Goal: Task Accomplishment & Management: Use online tool/utility

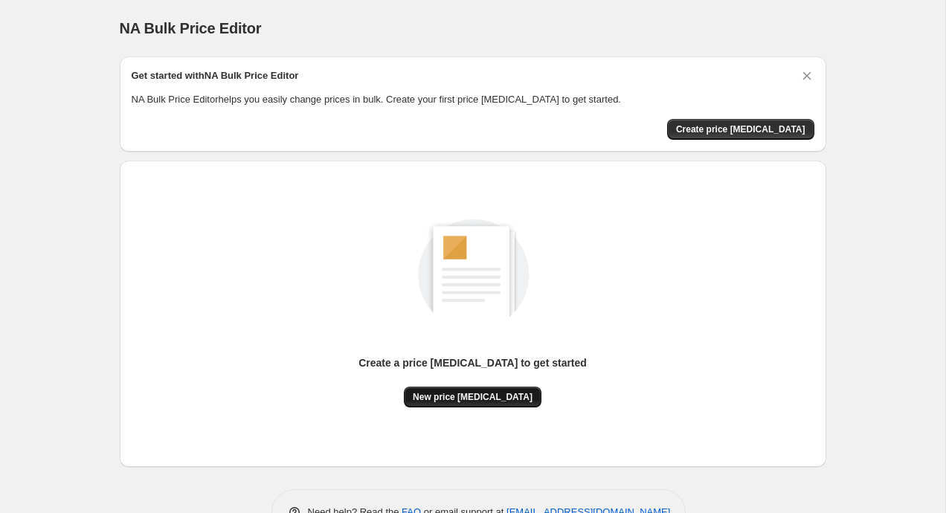
click at [459, 399] on span "New price [MEDICAL_DATA]" at bounding box center [473, 397] width 120 height 12
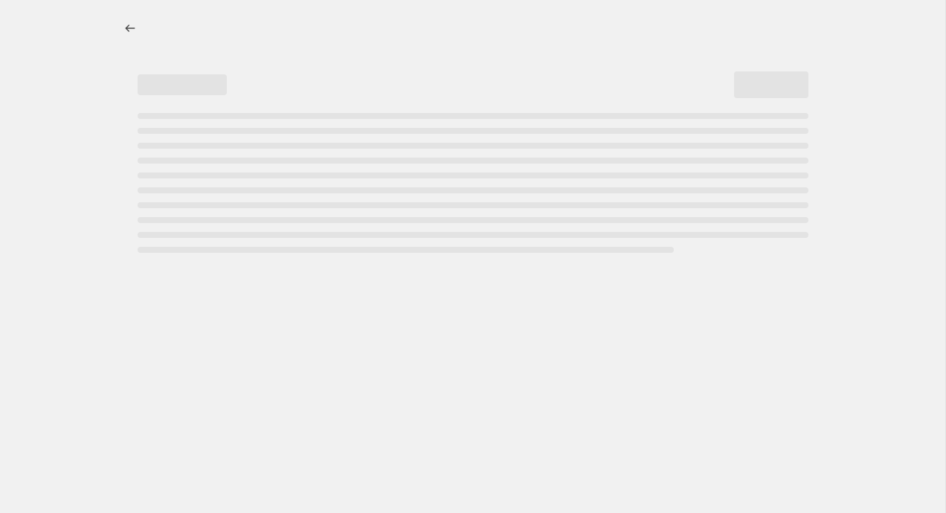
select select "percentage"
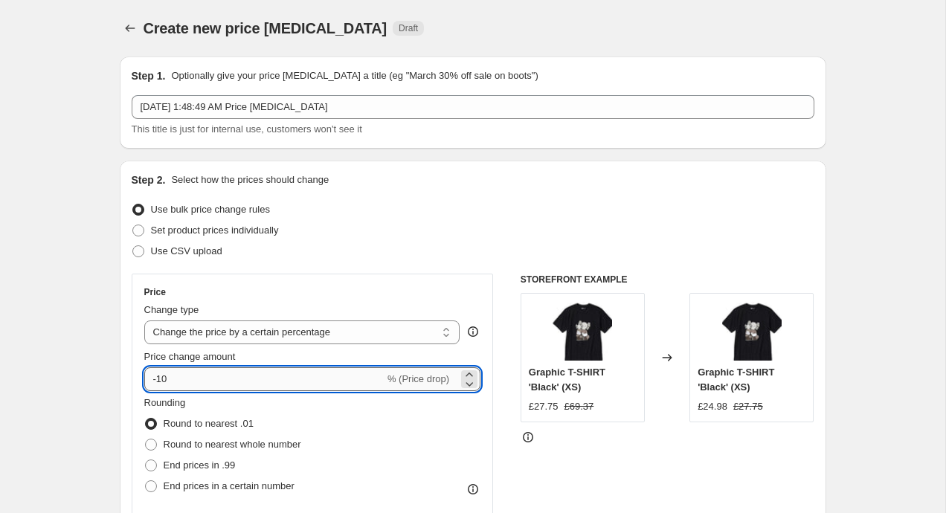
click at [213, 375] on input "-10" at bounding box center [264, 379] width 240 height 24
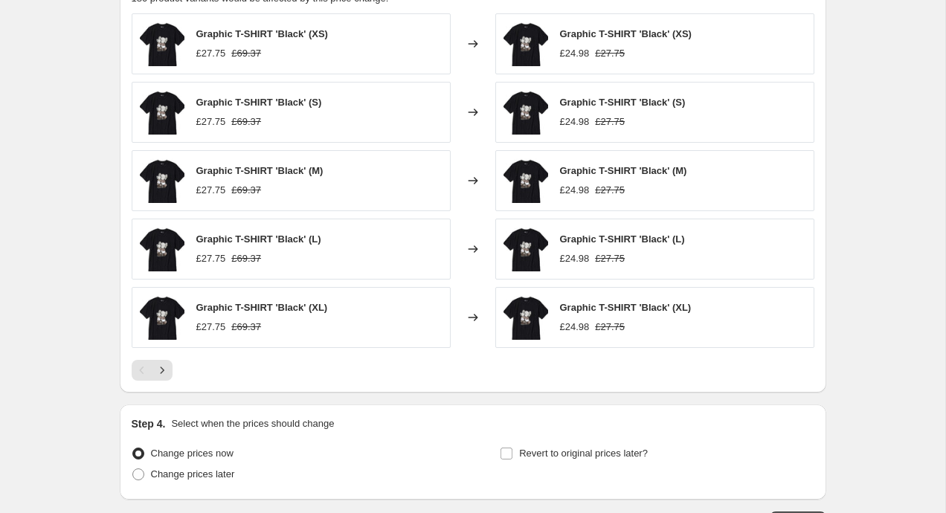
scroll to position [885, 0]
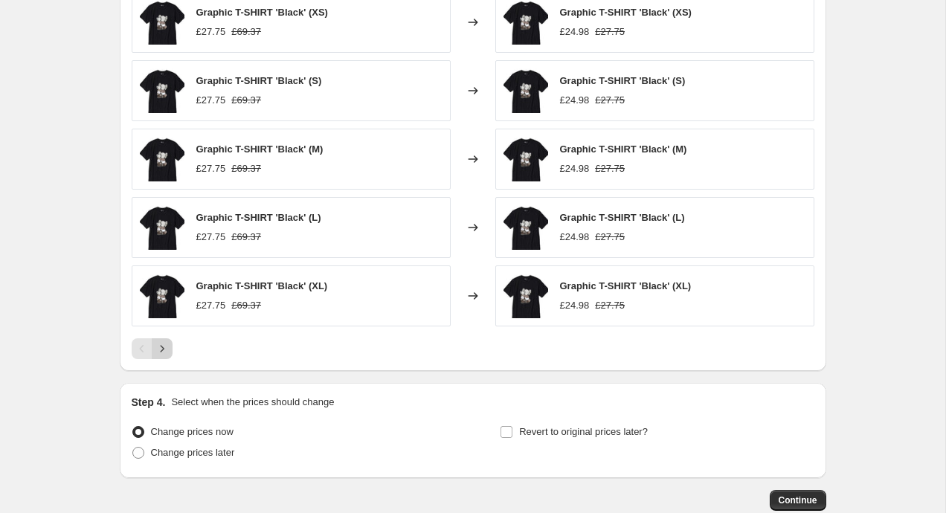
click at [158, 349] on icon "Next" at bounding box center [162, 348] width 15 height 15
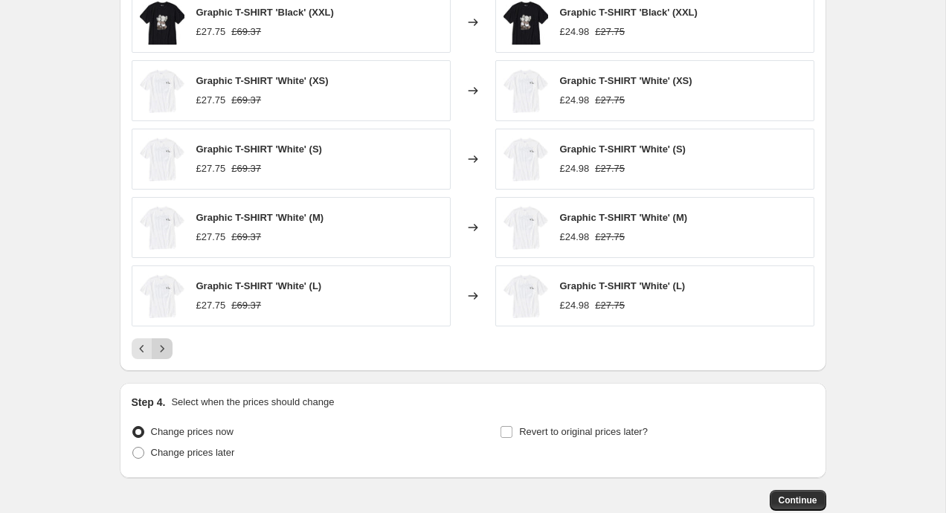
click at [158, 349] on icon "Next" at bounding box center [162, 348] width 15 height 15
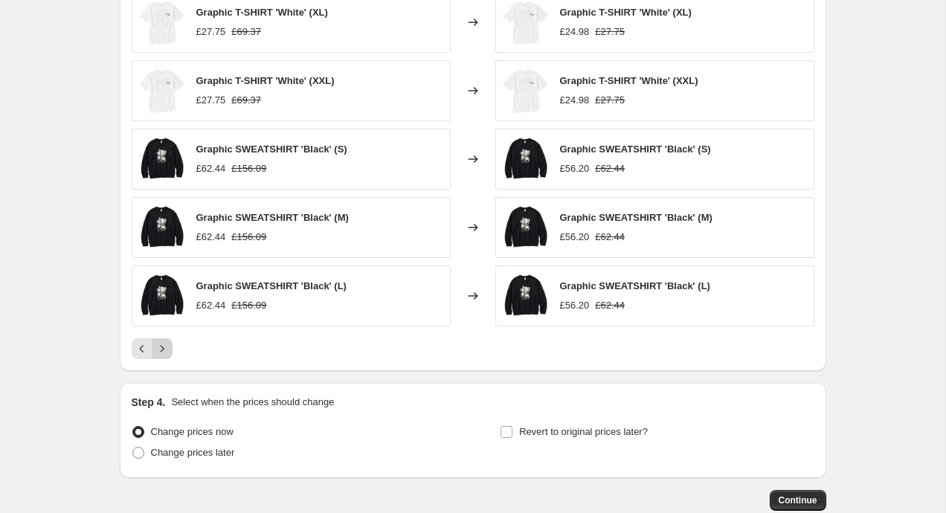
click at [158, 349] on icon "Next" at bounding box center [162, 348] width 15 height 15
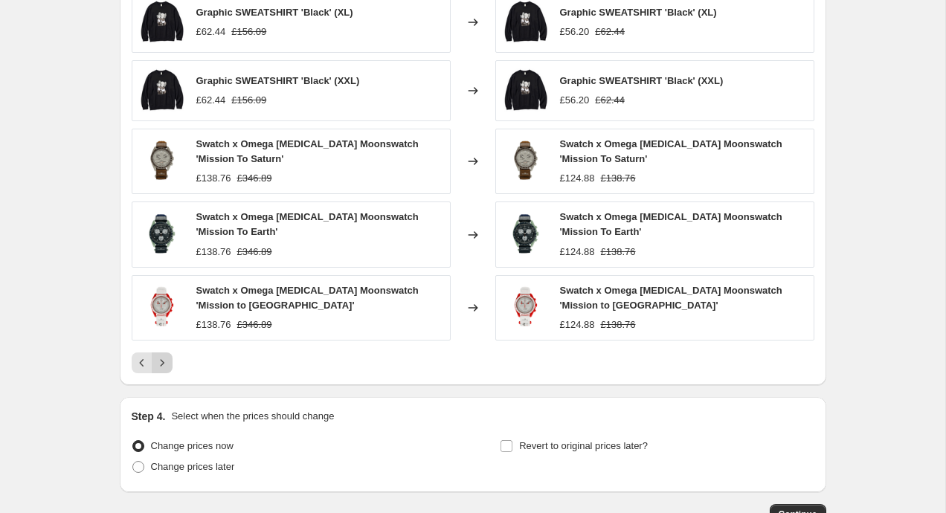
click at [158, 349] on div "Graphic SWEATSHIRT 'Black' (XL) £62.44 £156.09 Changed to Graphic SWEATSHIRT 'B…" at bounding box center [473, 182] width 682 height 381
click at [161, 361] on icon "Next" at bounding box center [162, 362] width 4 height 7
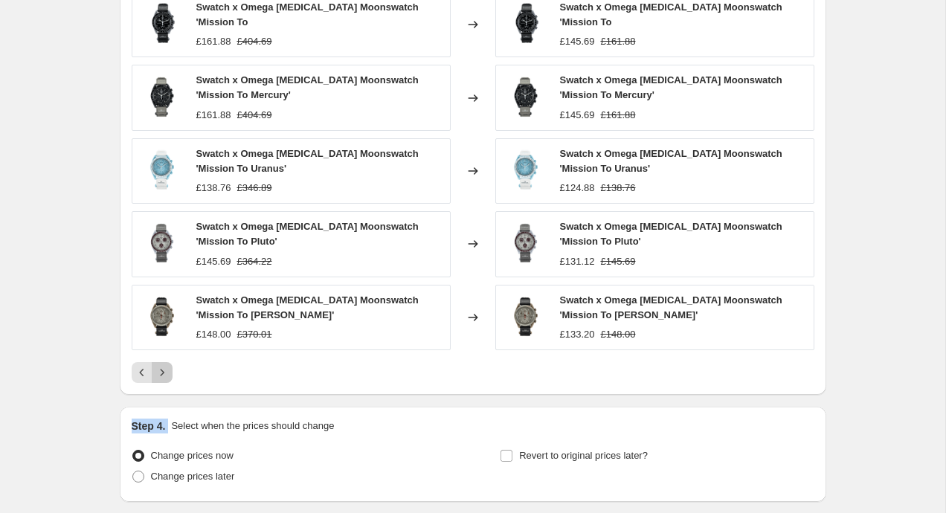
click at [161, 362] on button "Next" at bounding box center [162, 372] width 21 height 21
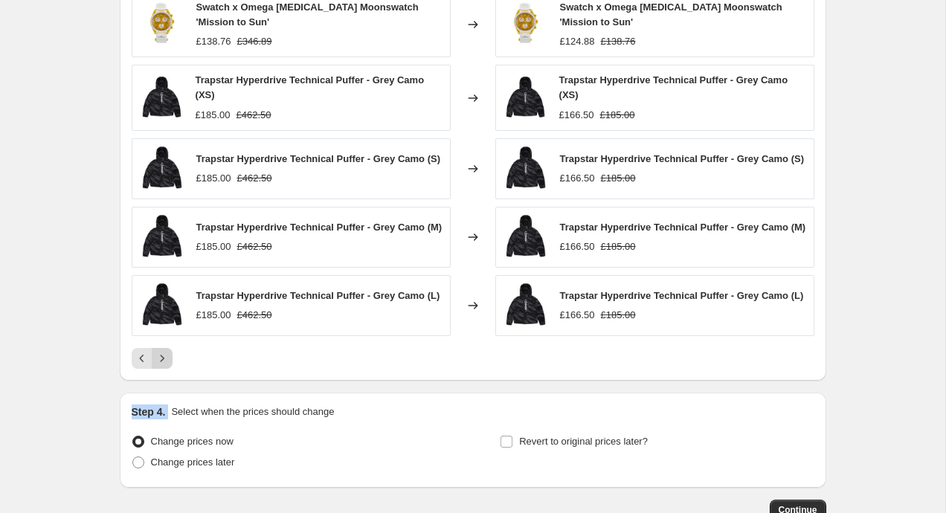
click at [162, 366] on icon "Next" at bounding box center [162, 358] width 15 height 15
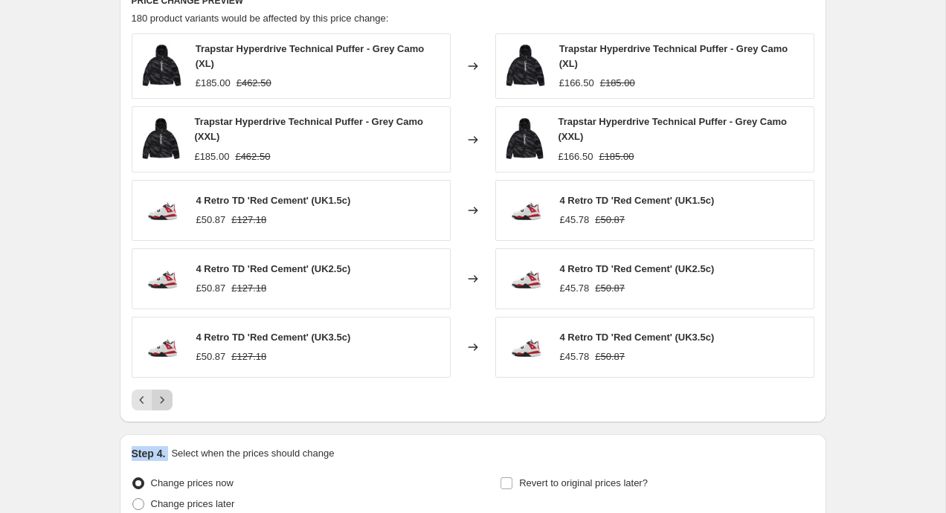
scroll to position [833, 0]
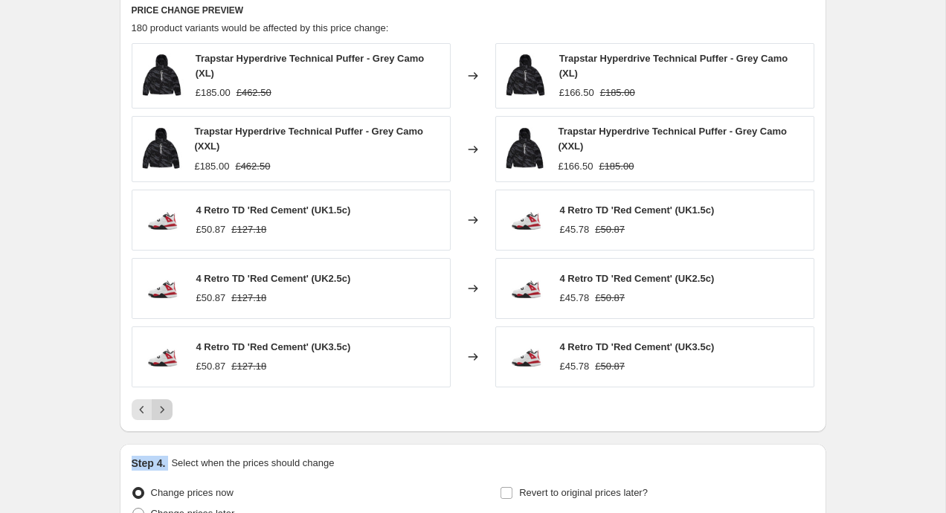
click at [156, 408] on icon "Next" at bounding box center [162, 409] width 15 height 15
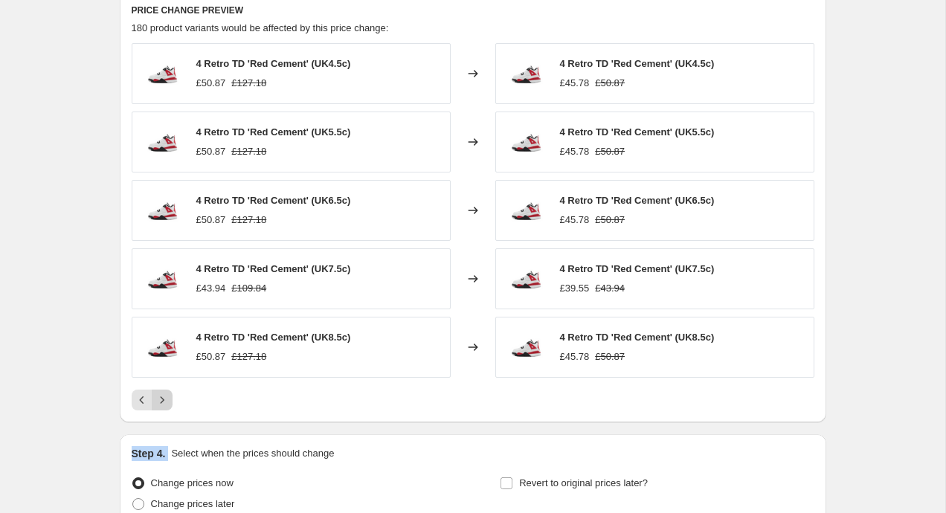
click at [157, 402] on icon "Next" at bounding box center [162, 400] width 15 height 15
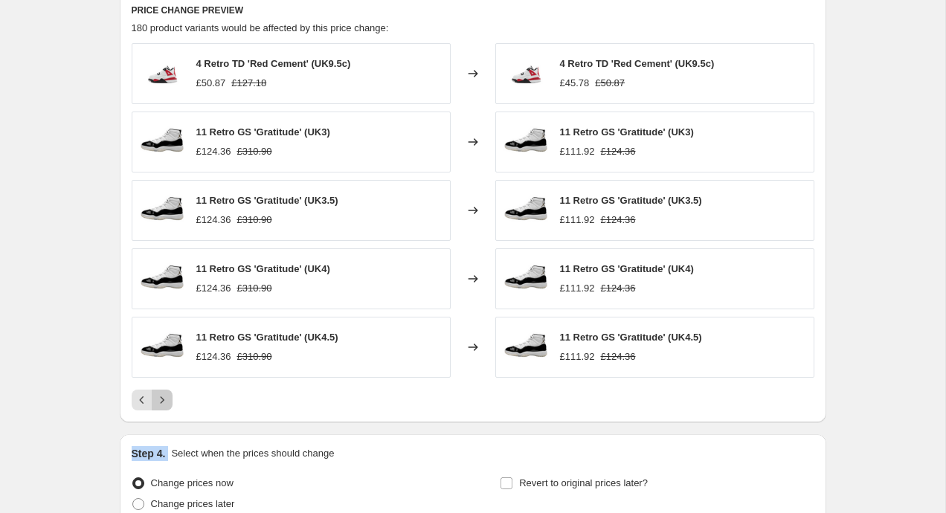
click at [161, 398] on icon "Next" at bounding box center [162, 400] width 15 height 15
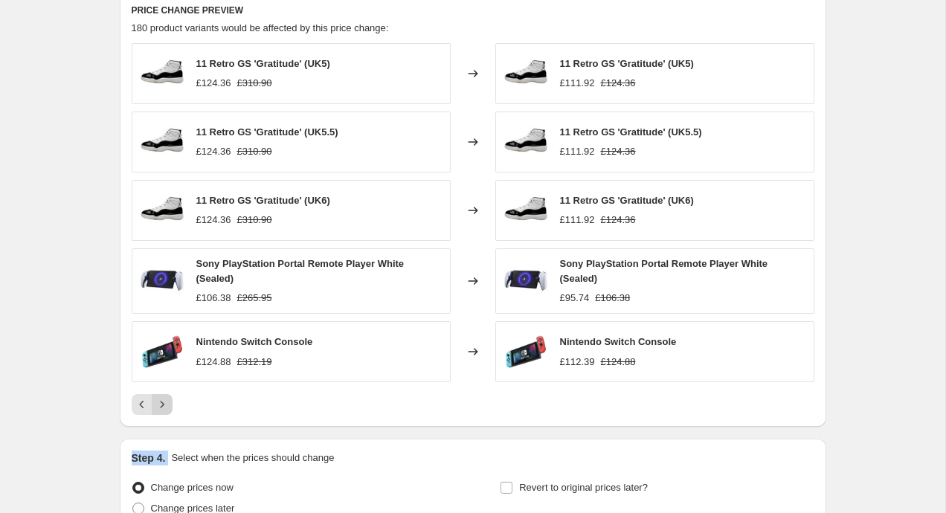
click at [161, 398] on icon "Next" at bounding box center [162, 404] width 15 height 15
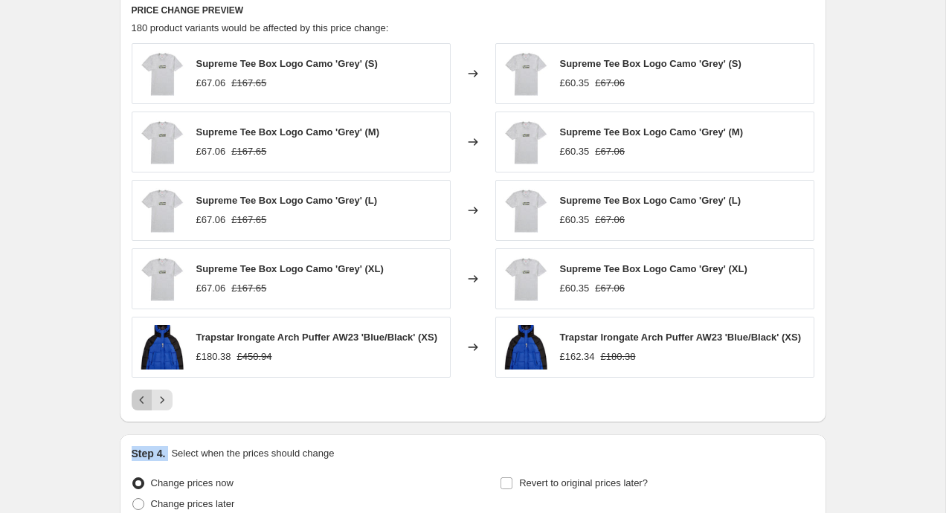
click at [143, 402] on icon "Previous" at bounding box center [142, 400] width 15 height 15
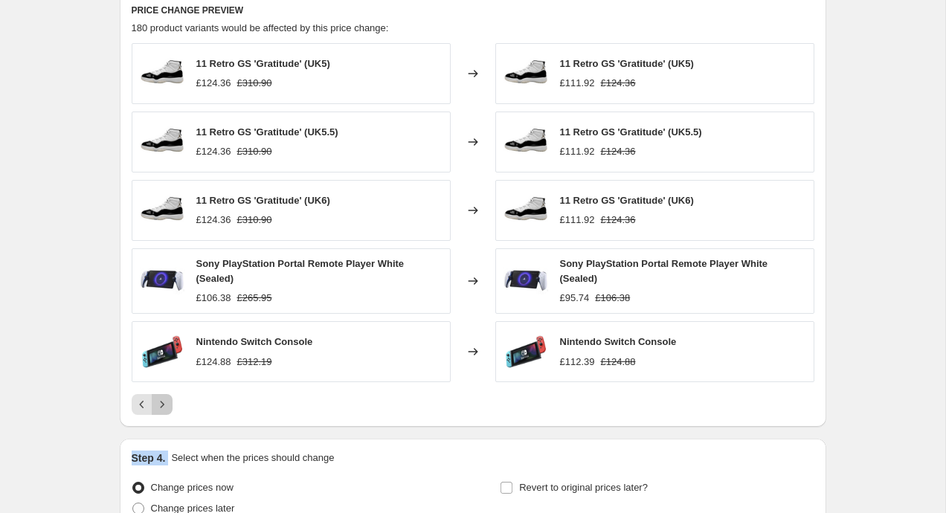
click at [155, 405] on icon "Next" at bounding box center [162, 404] width 15 height 15
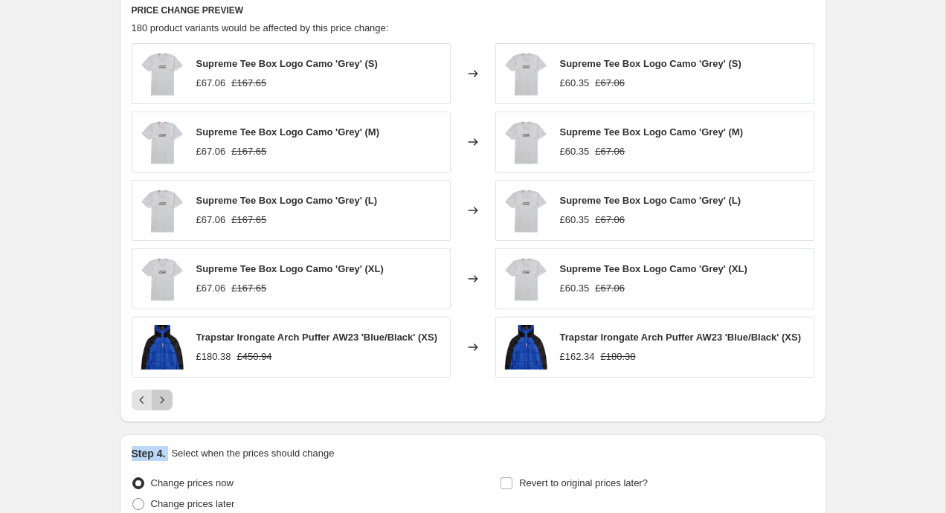
click at [155, 405] on icon "Next" at bounding box center [162, 400] width 15 height 15
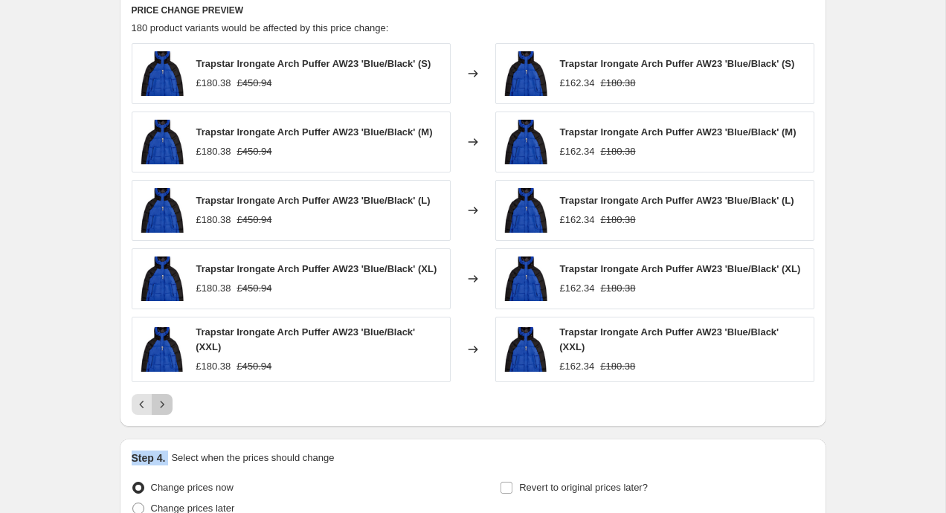
click at [160, 412] on icon "Next" at bounding box center [162, 404] width 15 height 15
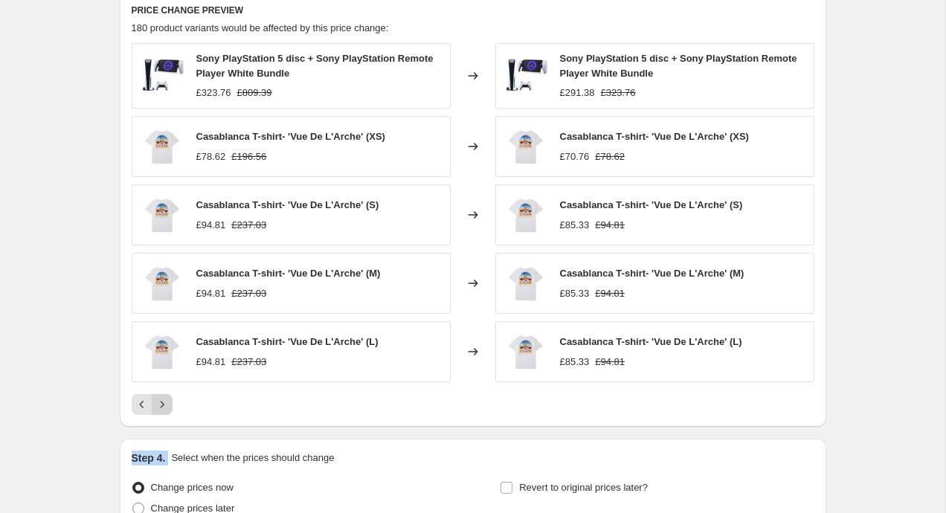
click at [160, 407] on icon "Next" at bounding box center [162, 404] width 15 height 15
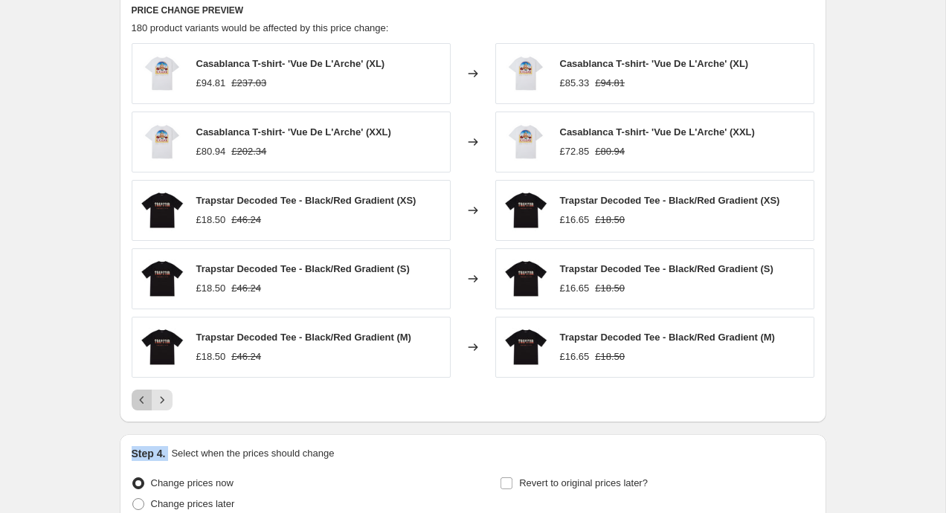
click at [138, 404] on icon "Previous" at bounding box center [142, 400] width 15 height 15
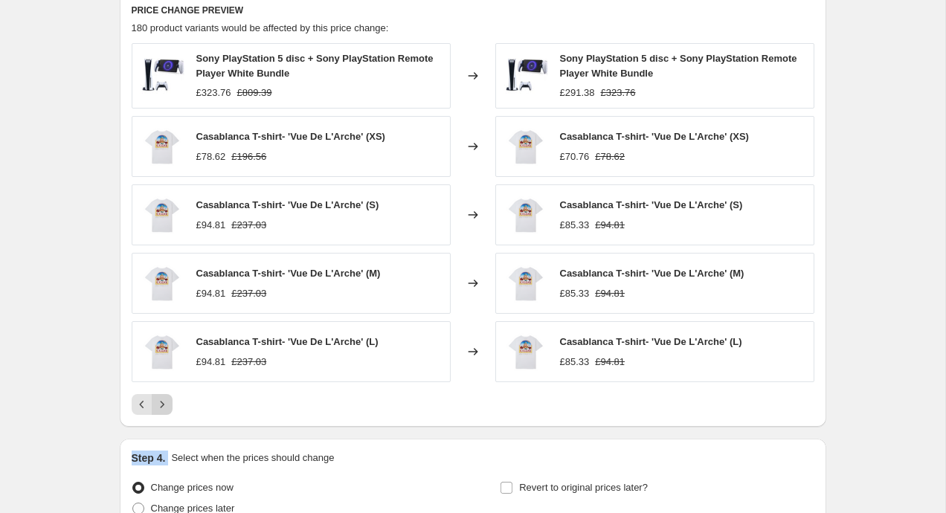
click at [158, 404] on icon "Next" at bounding box center [162, 404] width 15 height 15
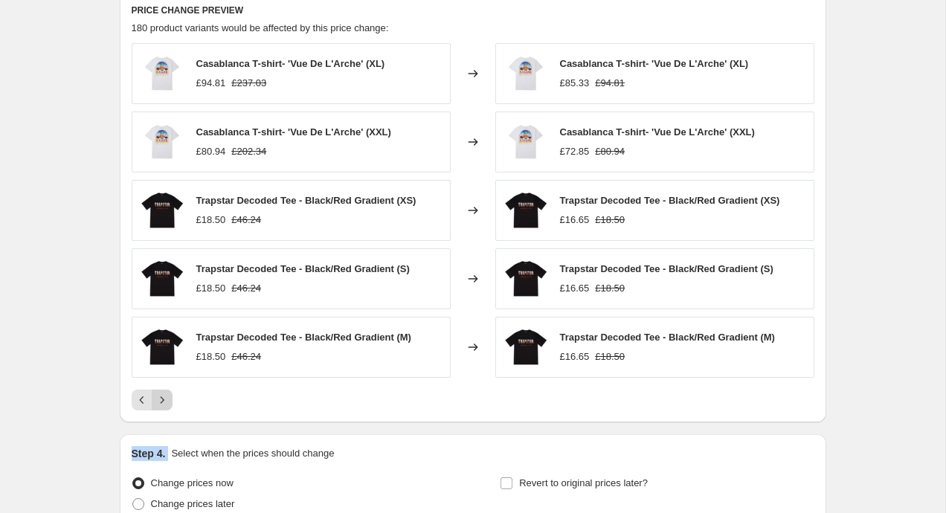
click at [158, 404] on icon "Next" at bounding box center [162, 400] width 15 height 15
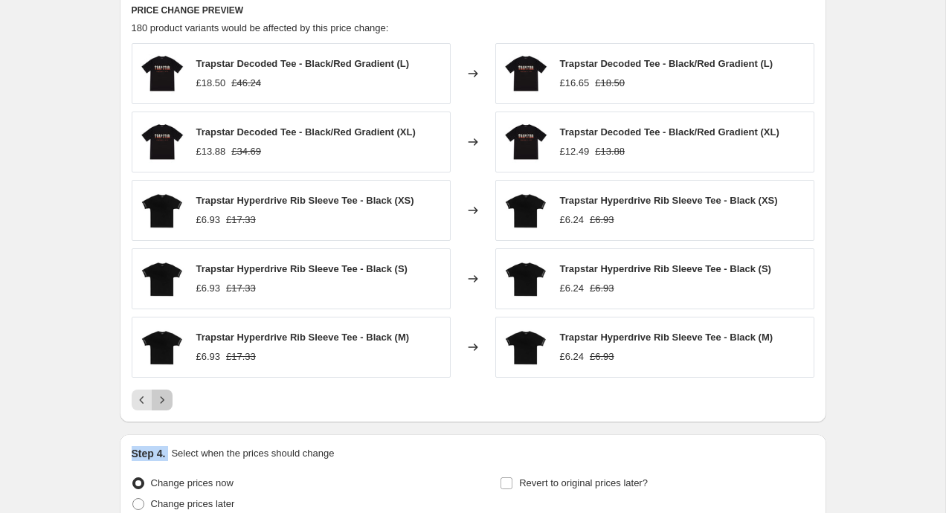
click at [158, 404] on icon "Next" at bounding box center [162, 400] width 15 height 15
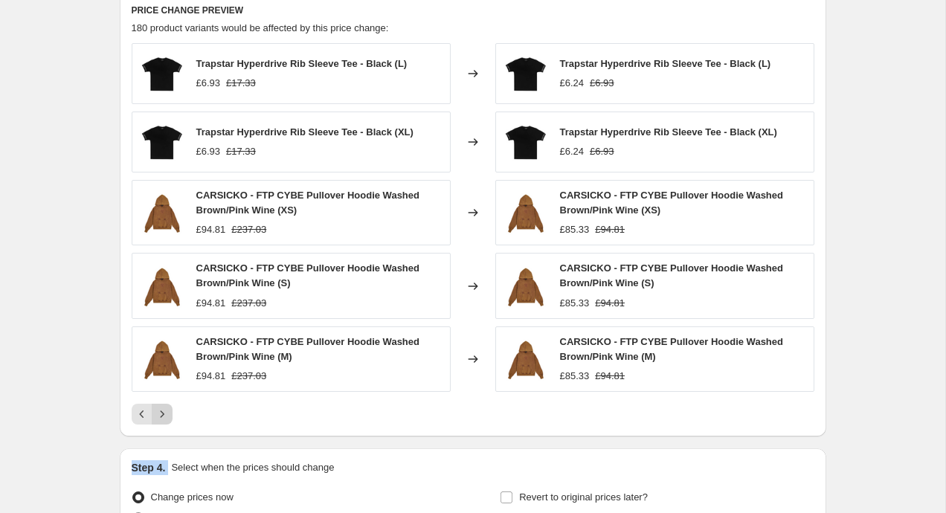
click at [158, 404] on button "Next" at bounding box center [162, 414] width 21 height 21
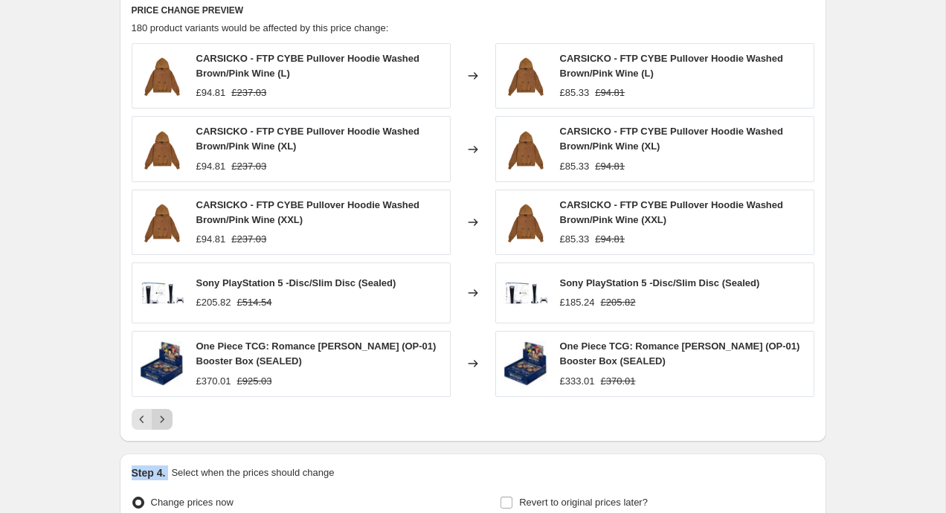
click at [158, 404] on div "CARSICKO - FTP CYBE Pullover Hoodie Washed Brown/Pink Wine (L) £94.81 £237.03 C…" at bounding box center [473, 236] width 682 height 387
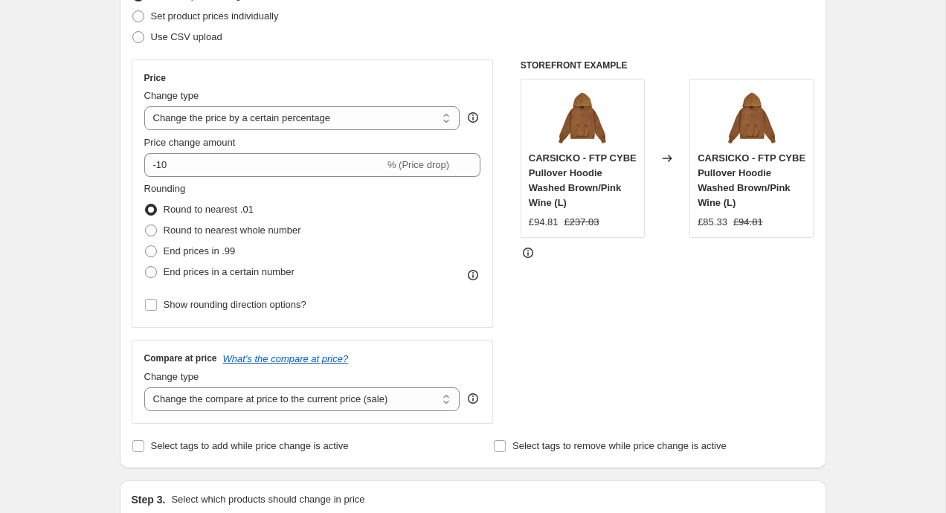
scroll to position [0, 0]
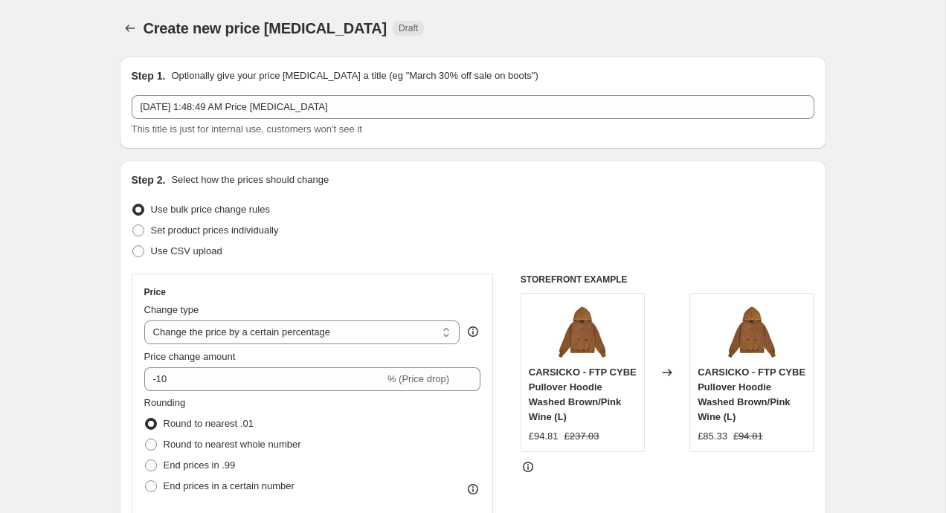
click at [561, 19] on div "Create new price [MEDICAL_DATA] Draft" at bounding box center [381, 28] width 476 height 21
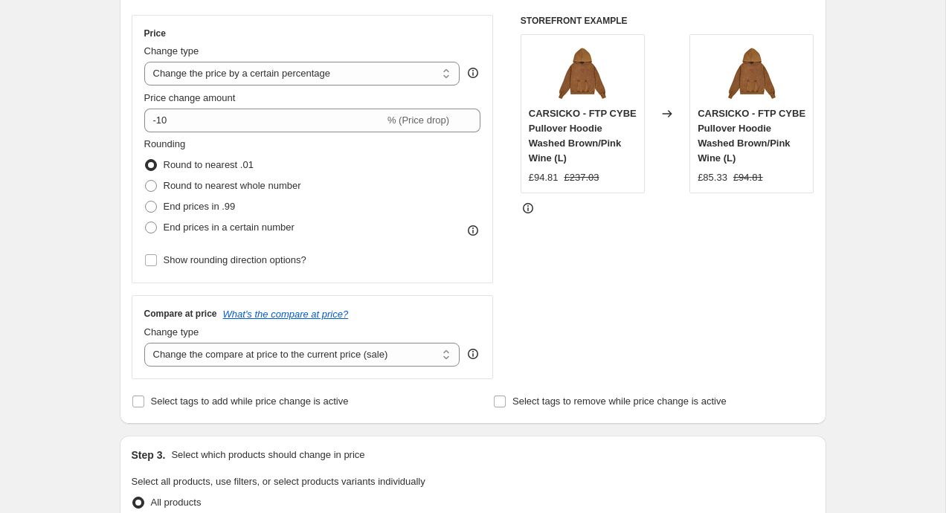
scroll to position [260, 0]
click at [853, 328] on div "Create new price [MEDICAL_DATA]. This page is ready Create new price [MEDICAL_D…" at bounding box center [472, 492] width 945 height 1505
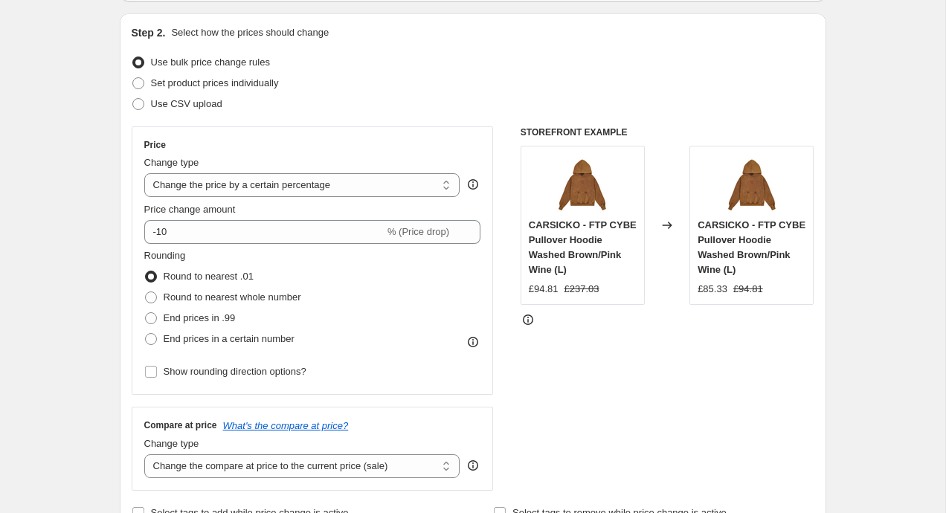
scroll to position [140, 0]
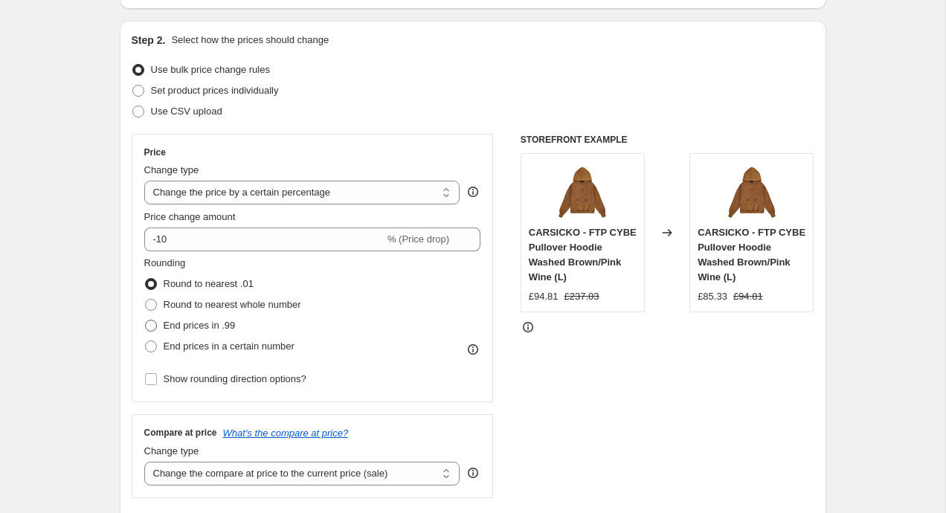
click at [218, 329] on span "End prices in .99" at bounding box center [200, 325] width 72 height 11
click at [146, 320] on input "End prices in .99" at bounding box center [145, 320] width 1 height 1
radio input "true"
click at [204, 290] on span "Round to nearest .01" at bounding box center [209, 284] width 90 height 15
click at [146, 279] on input "Round to nearest .01" at bounding box center [145, 278] width 1 height 1
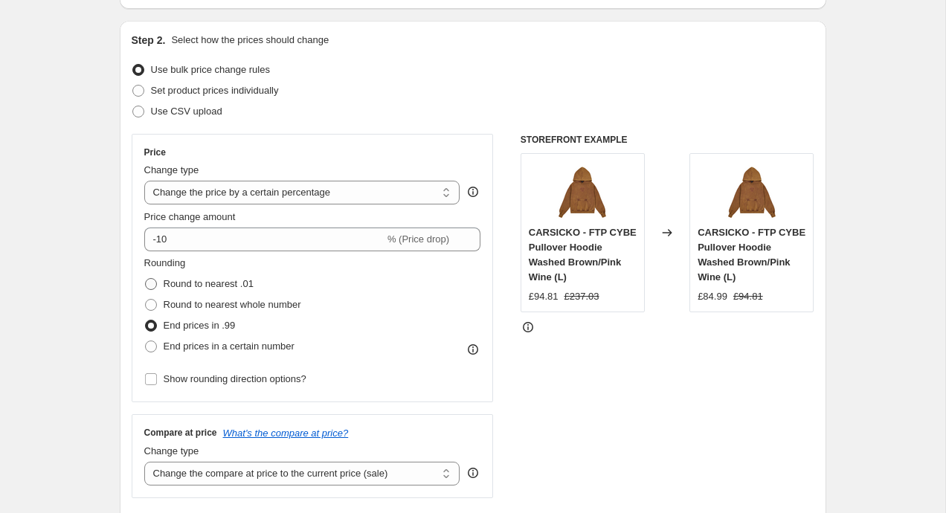
radio input "true"
click at [204, 318] on span "End prices in .99" at bounding box center [200, 325] width 72 height 15
click at [146, 320] on input "End prices in .99" at bounding box center [145, 320] width 1 height 1
radio input "true"
click at [213, 285] on span "Round to nearest .01" at bounding box center [209, 283] width 90 height 11
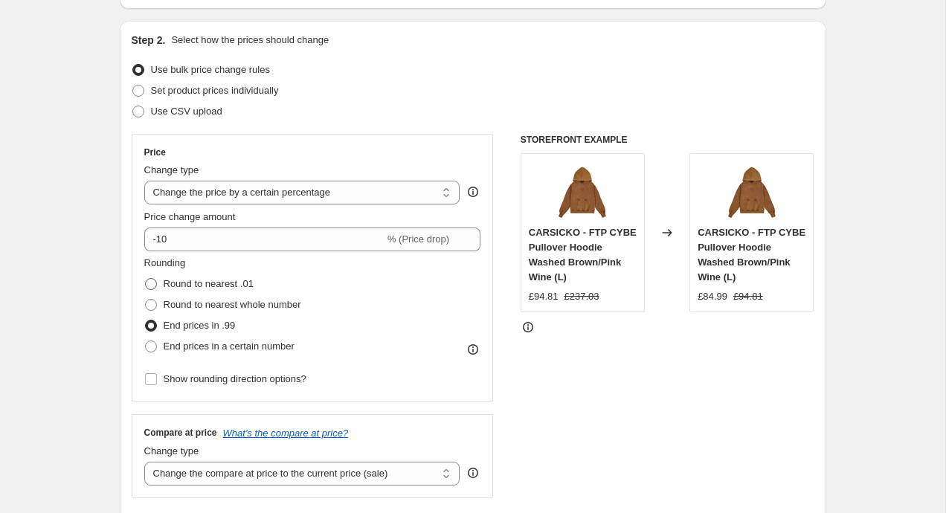
click at [146, 279] on input "Round to nearest .01" at bounding box center [145, 278] width 1 height 1
radio input "true"
click at [215, 297] on span "Round to nearest whole number" at bounding box center [233, 304] width 138 height 15
click at [146, 299] on input "Round to nearest whole number" at bounding box center [145, 299] width 1 height 1
radio input "true"
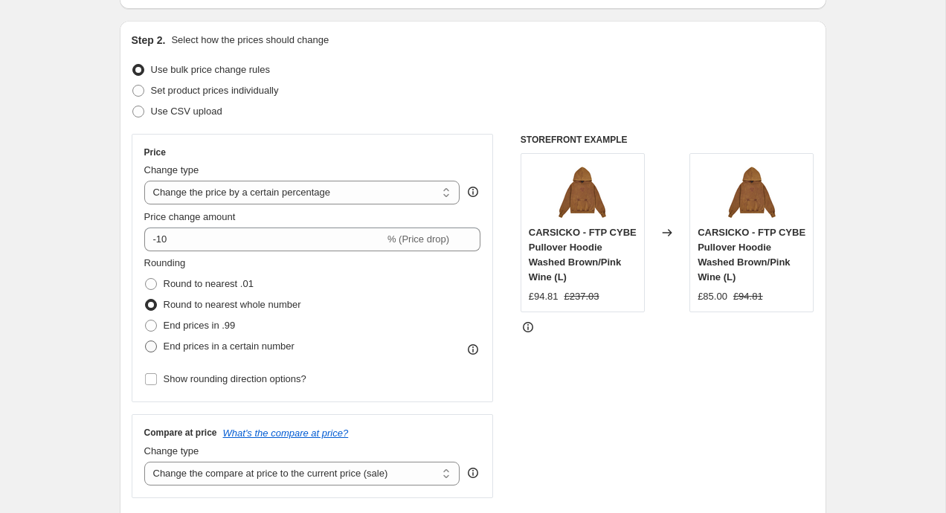
click at [226, 351] on span "End prices in a certain number" at bounding box center [229, 345] width 131 height 11
click at [146, 341] on input "End prices in a certain number" at bounding box center [145, 340] width 1 height 1
radio input "true"
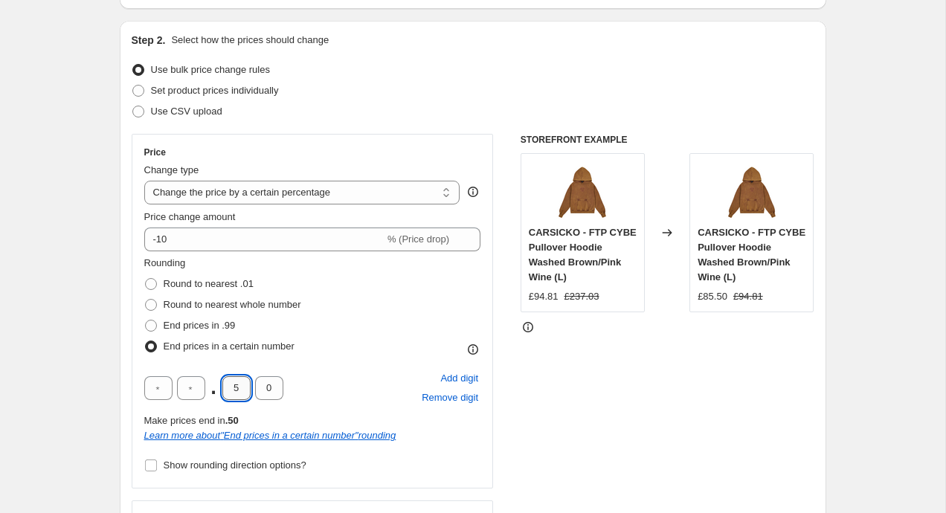
click at [236, 387] on input "5" at bounding box center [236, 388] width 28 height 24
type input "8"
type input "9"
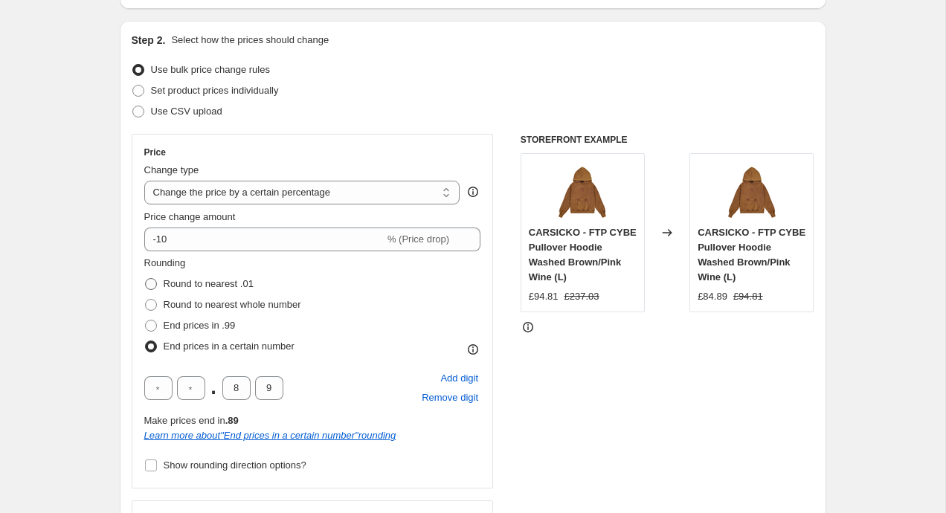
click at [197, 285] on span "Round to nearest .01" at bounding box center [209, 283] width 90 height 11
click at [146, 279] on input "Round to nearest .01" at bounding box center [145, 278] width 1 height 1
radio input "true"
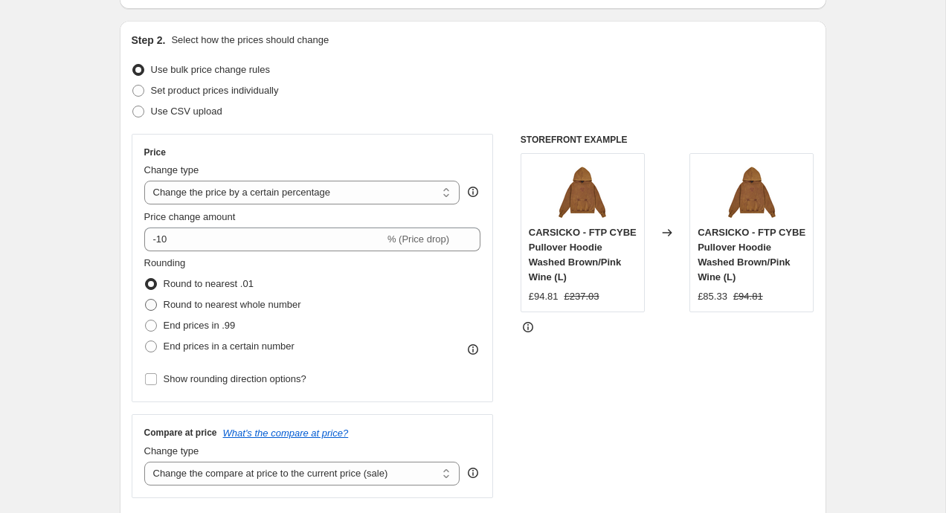
click at [198, 304] on span "Round to nearest whole number" at bounding box center [233, 304] width 138 height 11
click at [146, 300] on input "Round to nearest whole number" at bounding box center [145, 299] width 1 height 1
radio input "true"
click at [216, 323] on span "End prices in .99" at bounding box center [200, 325] width 72 height 11
click at [146, 320] on input "End prices in .99" at bounding box center [145, 320] width 1 height 1
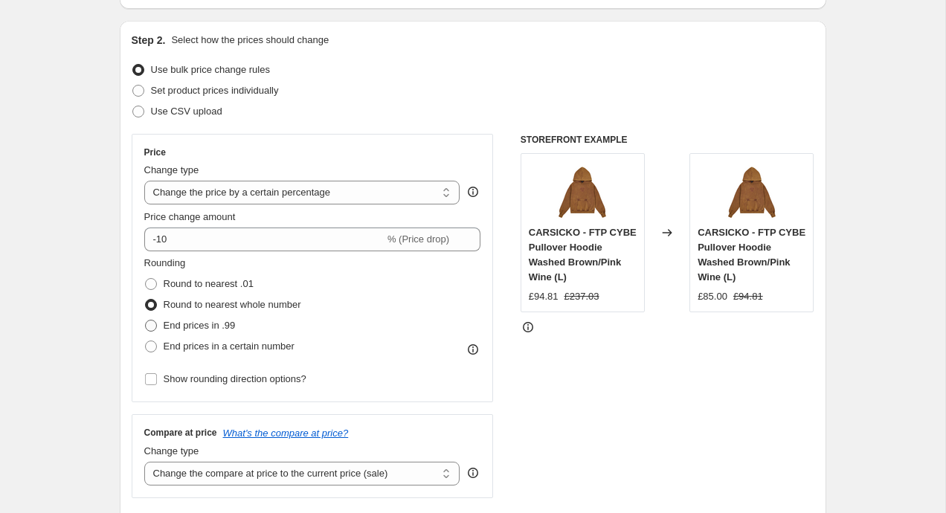
radio input "true"
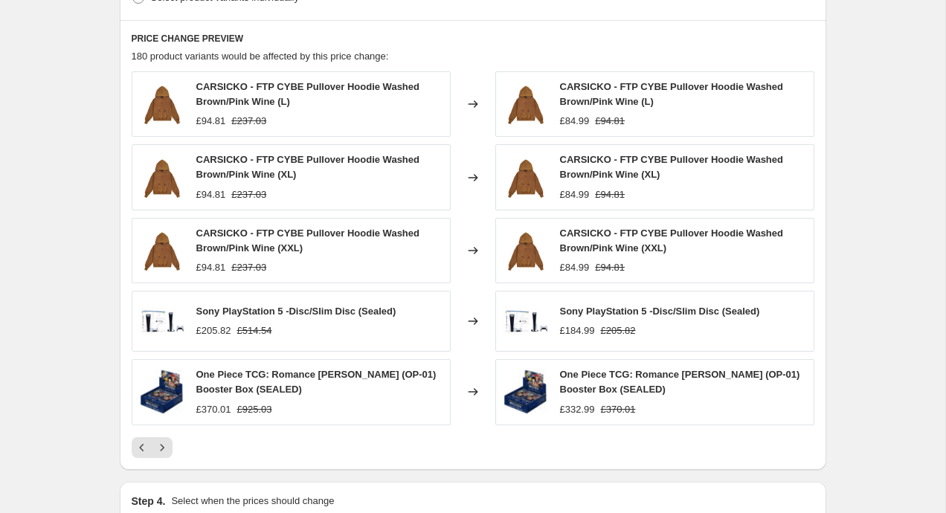
scroll to position [992, 0]
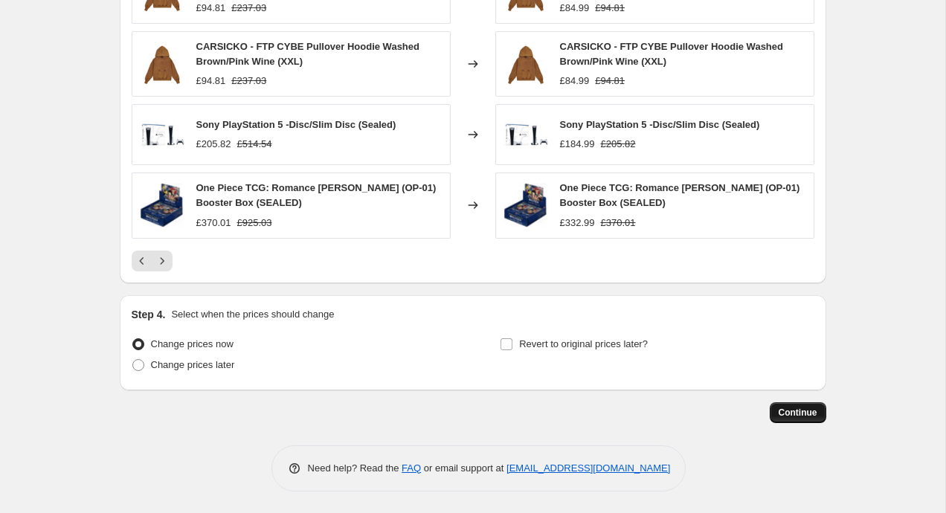
click at [810, 413] on span "Continue" at bounding box center [797, 413] width 39 height 12
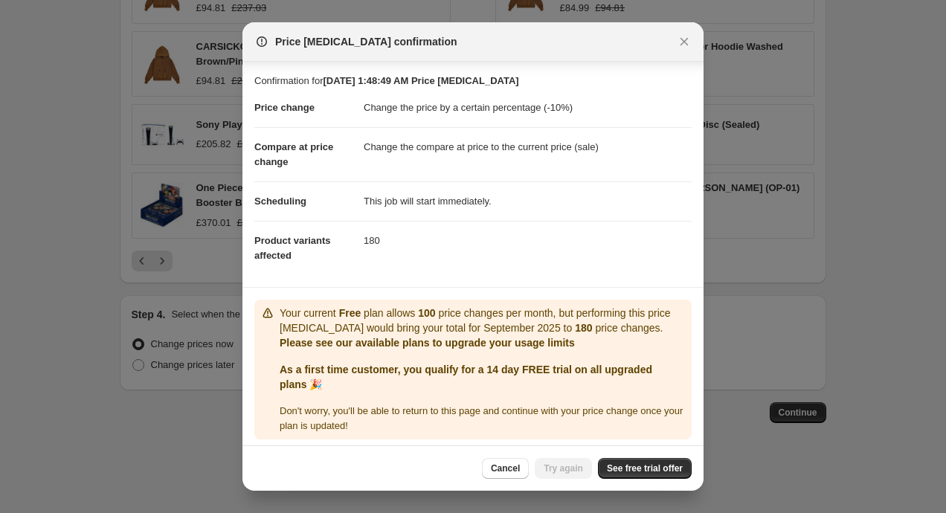
scroll to position [6, 0]
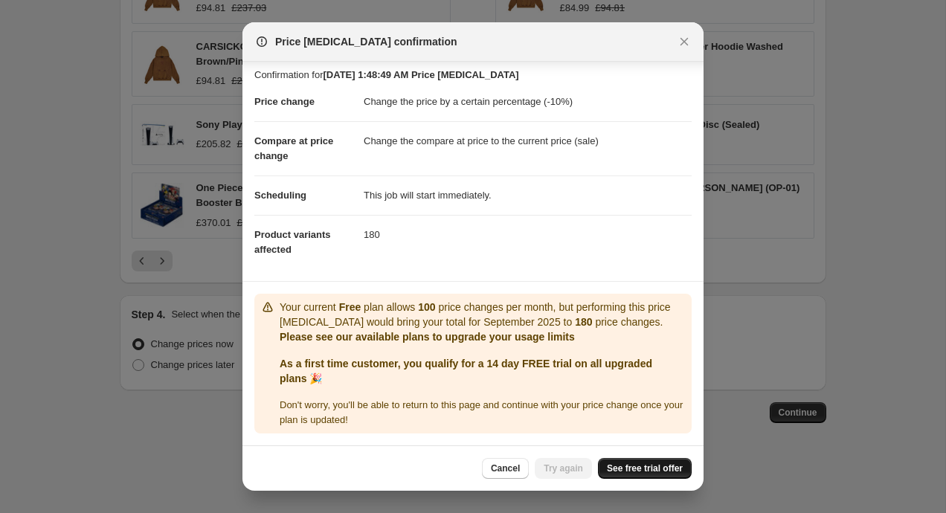
click at [613, 465] on span "See free trial offer" at bounding box center [645, 468] width 76 height 12
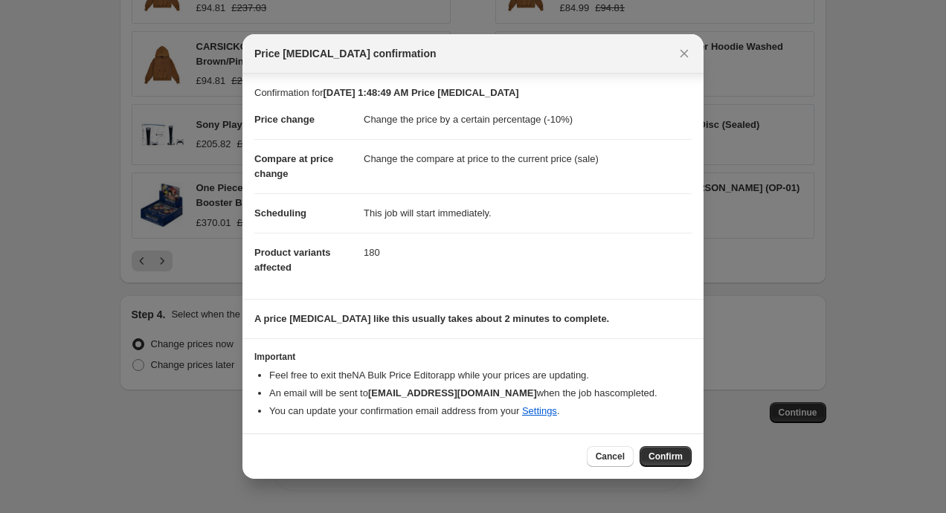
scroll to position [0, 0]
click at [652, 456] on span "Confirm" at bounding box center [665, 457] width 34 height 12
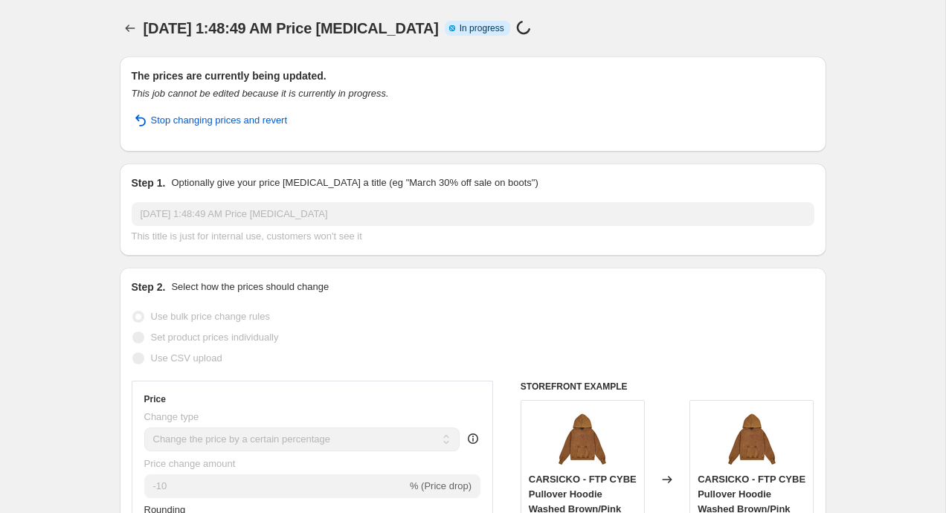
click at [662, 0] on div "[DATE] 1:48:49 AM Price [MEDICAL_DATA]. This page is ready [DATE] 1:48:49 AM Pr…" at bounding box center [473, 28] width 706 height 56
click at [126, 29] on icon "Price change jobs" at bounding box center [130, 28] width 10 height 7
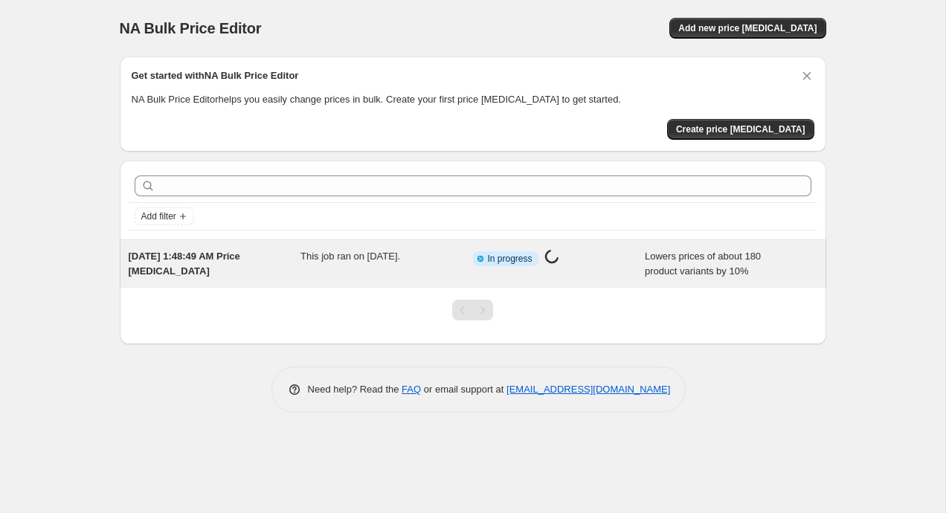
click at [532, 256] on span "In progress" at bounding box center [510, 259] width 45 height 12
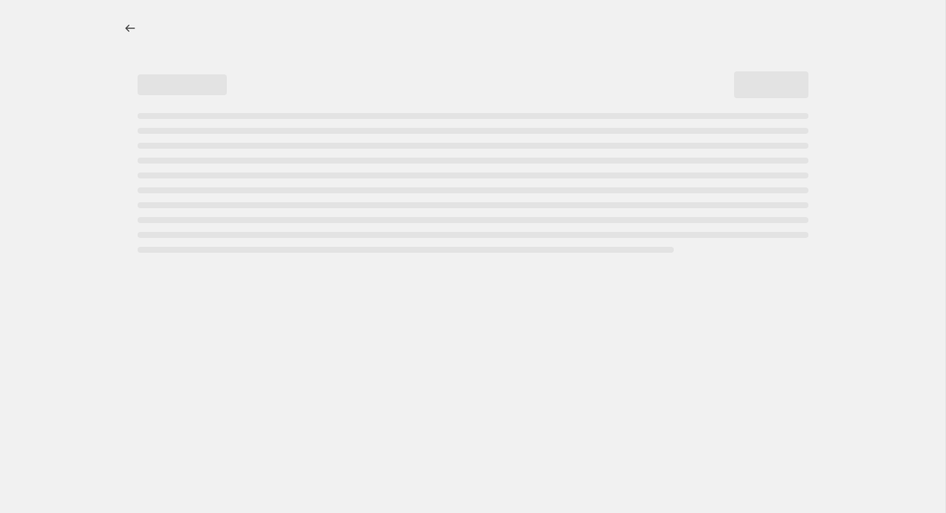
select select "percentage"
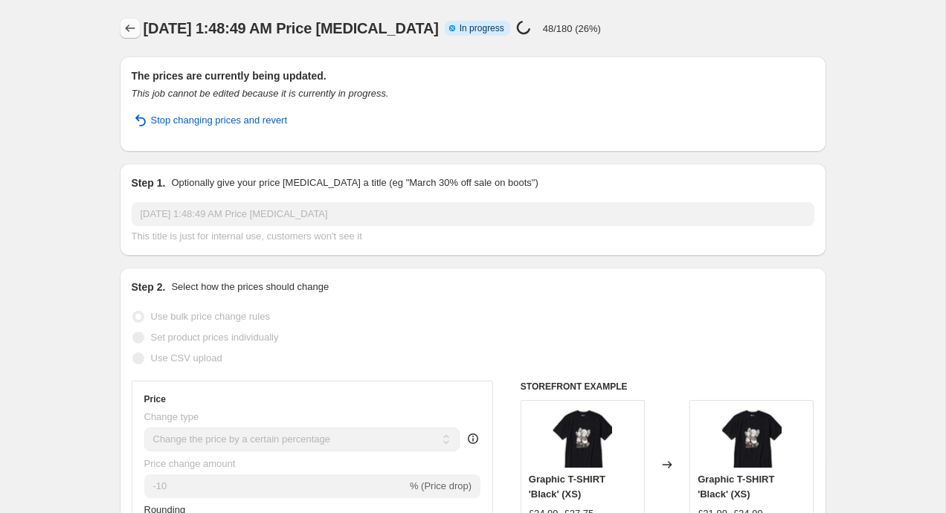
click at [129, 24] on icon "Price change jobs" at bounding box center [130, 28] width 15 height 15
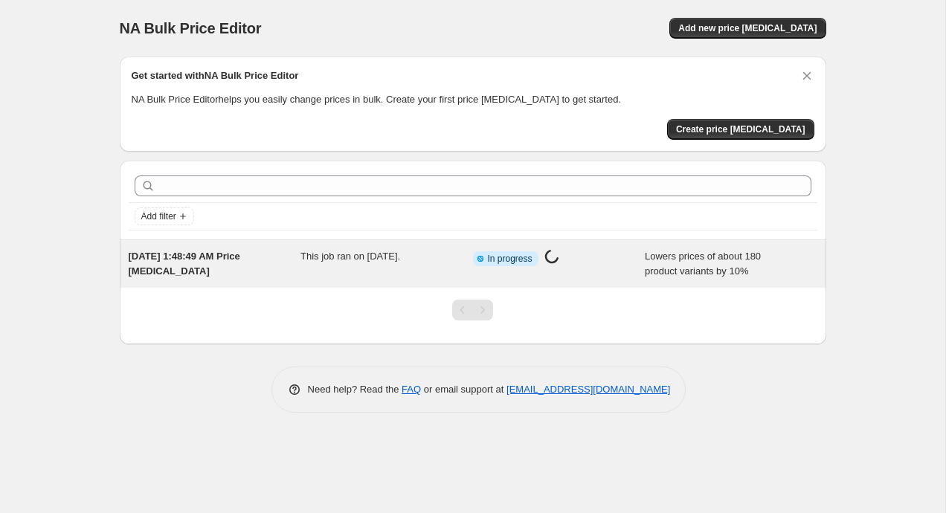
click at [400, 251] on span "This job ran on [DATE]." at bounding box center [350, 256] width 100 height 11
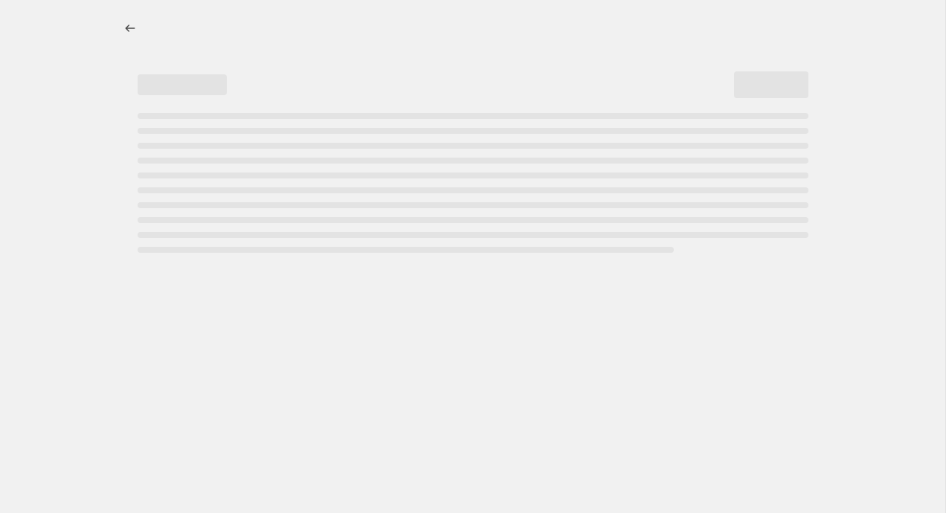
select select "percentage"
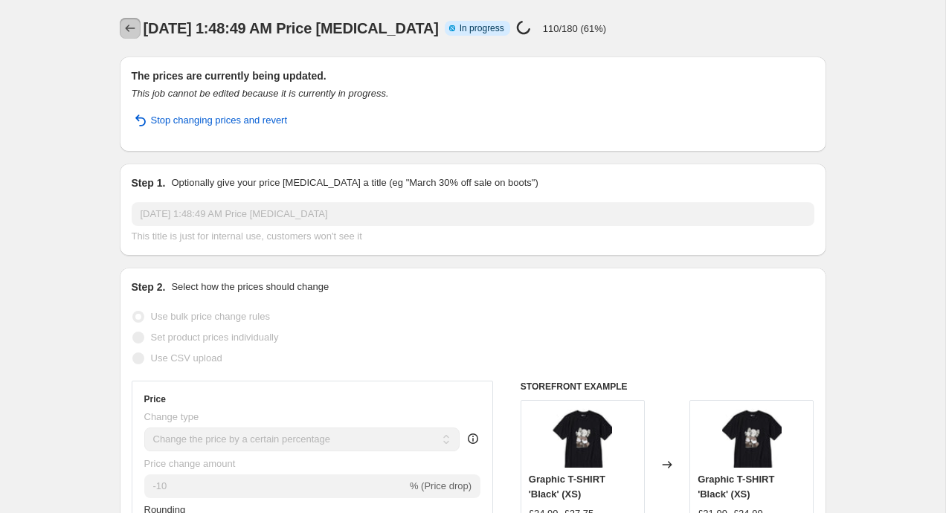
click at [129, 31] on icon "Price change jobs" at bounding box center [130, 28] width 15 height 15
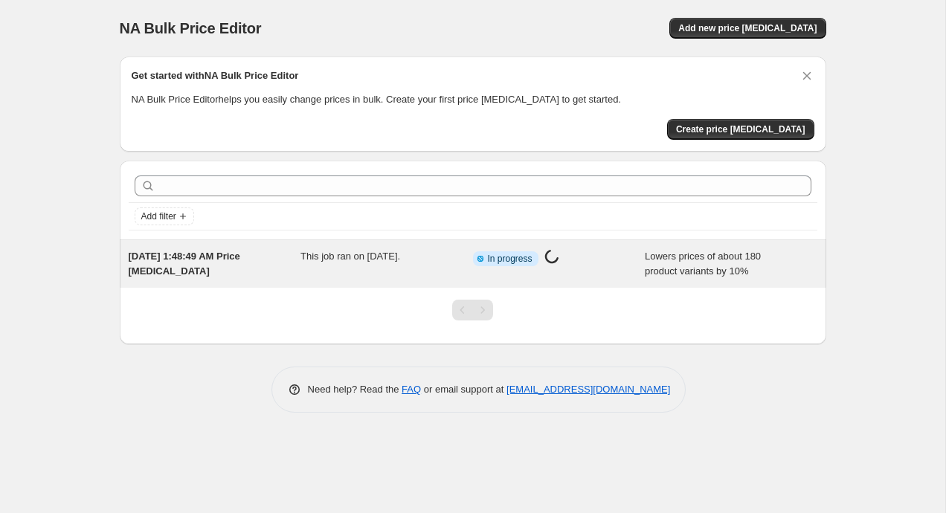
click at [273, 248] on div "[DATE] 1:48:49 AM Price [MEDICAL_DATA] This job ran on [DATE]. Info Partially c…" at bounding box center [473, 264] width 706 height 48
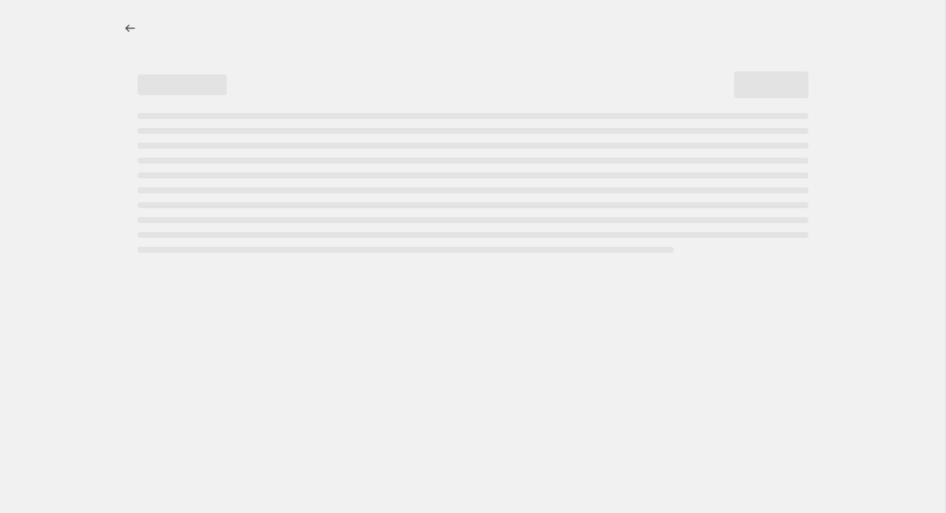
select select "percentage"
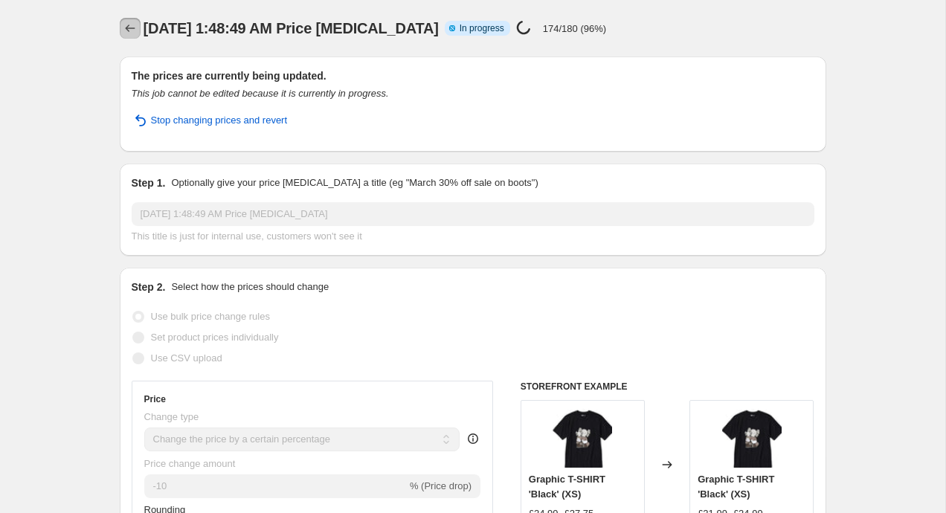
click at [130, 26] on icon "Price change jobs" at bounding box center [130, 28] width 15 height 15
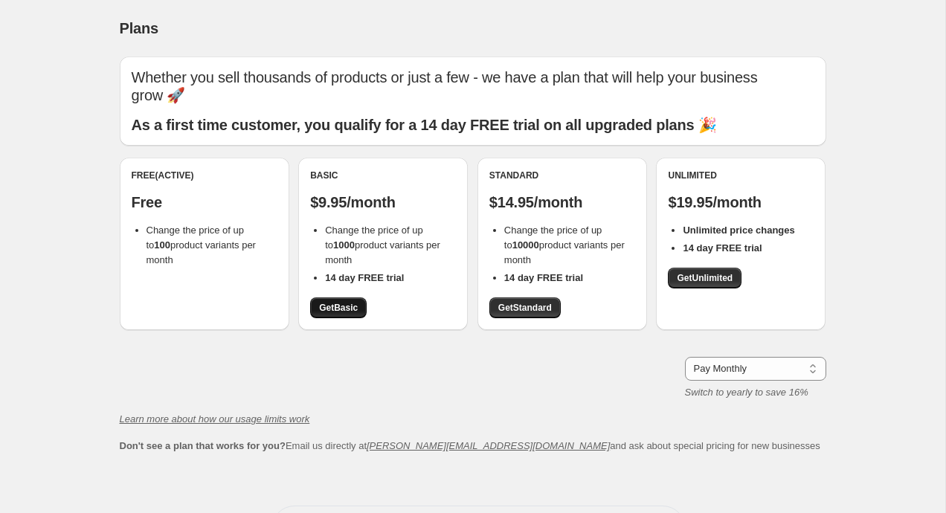
click at [335, 302] on span "Get Basic" at bounding box center [338, 308] width 39 height 12
